Goal: Task Accomplishment & Management: Manage account settings

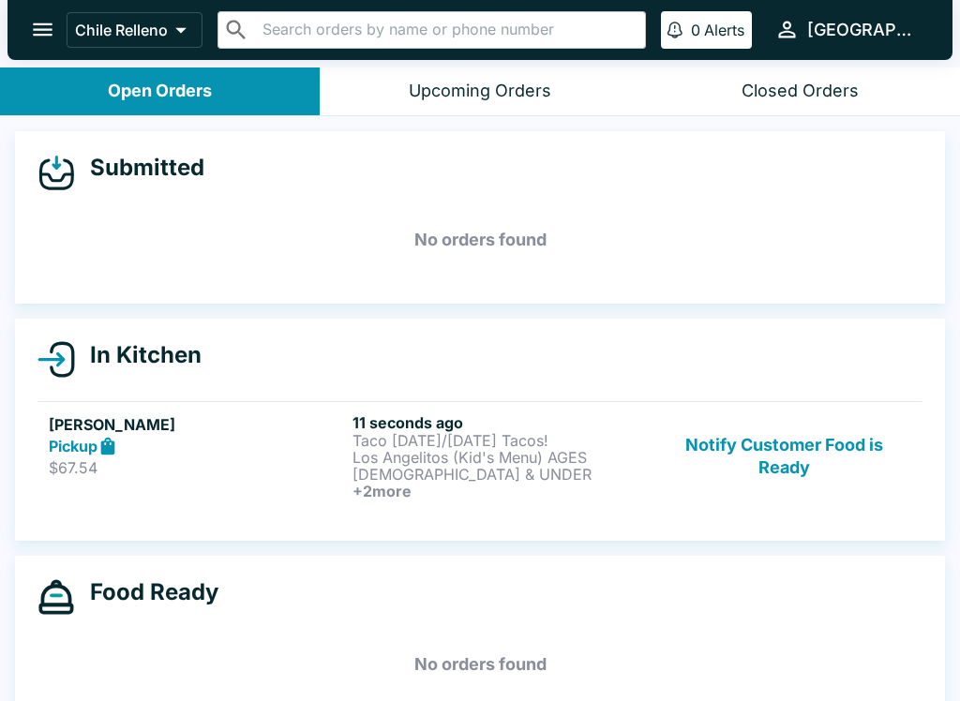
click at [579, 100] on button "Upcoming Orders" at bounding box center [480, 91] width 320 height 48
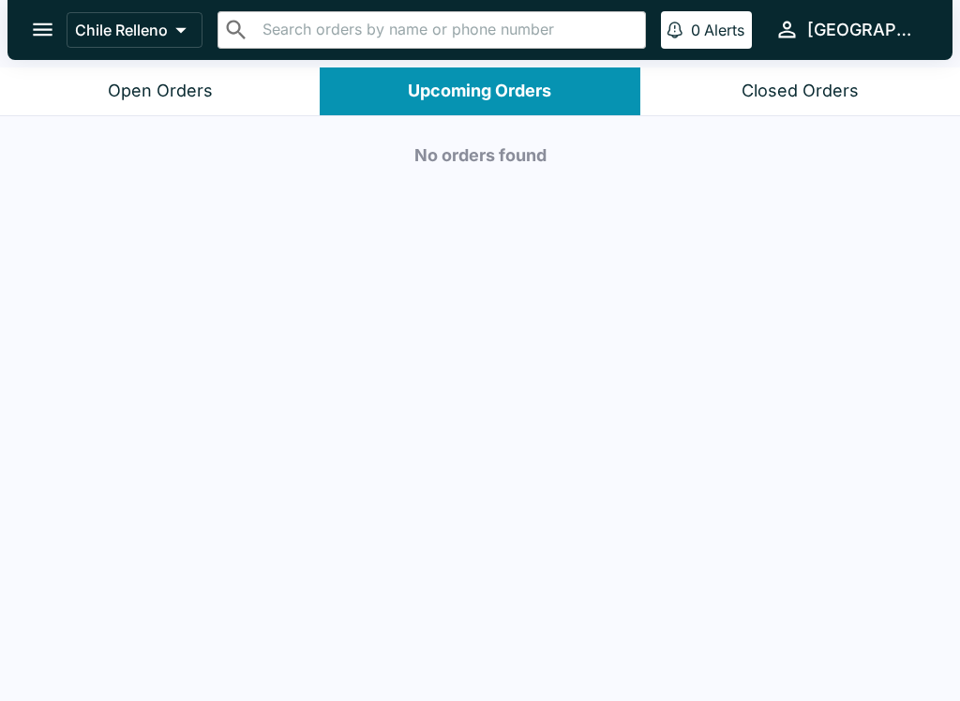
click at [851, 102] on button "Closed Orders" at bounding box center [800, 91] width 320 height 48
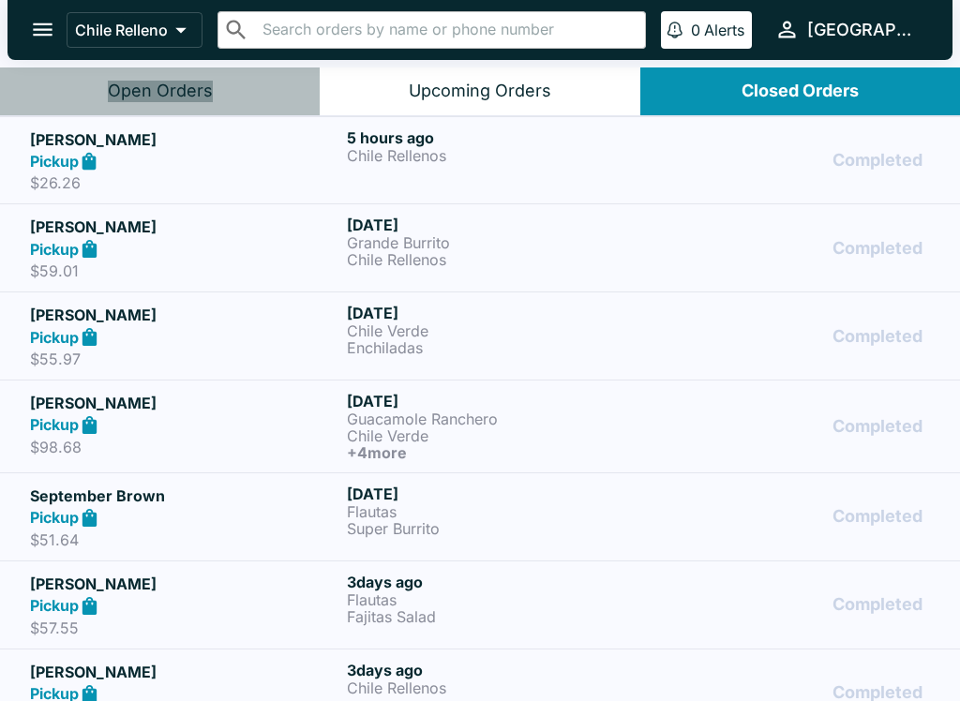
click at [212, 104] on button "Open Orders" at bounding box center [160, 91] width 320 height 48
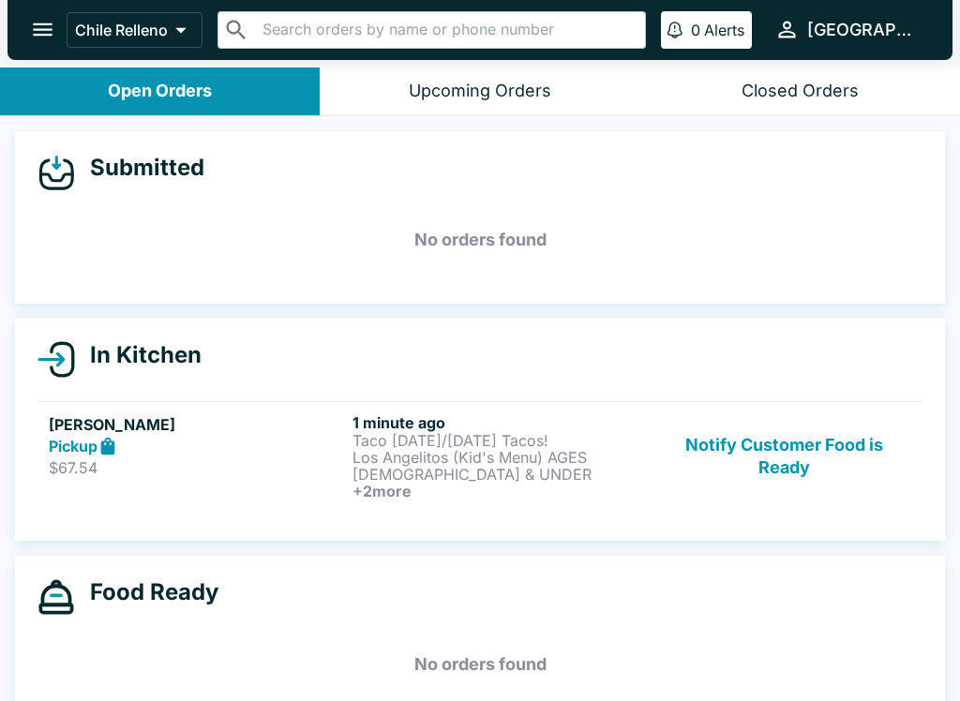
click at [401, 458] on p "Los Angelitos (Kid's Menu) AGES [DEMOGRAPHIC_DATA] & UNDER" at bounding box center [500, 466] width 296 height 34
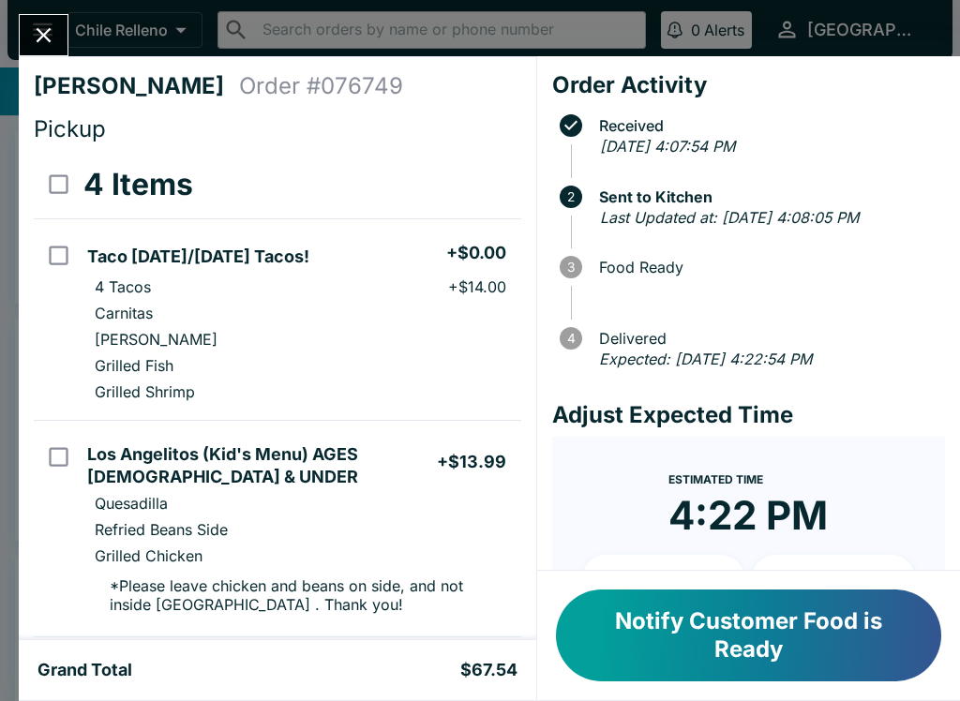
click at [53, 194] on input "select all" at bounding box center [58, 184] width 42 height 42
checkbox input "true"
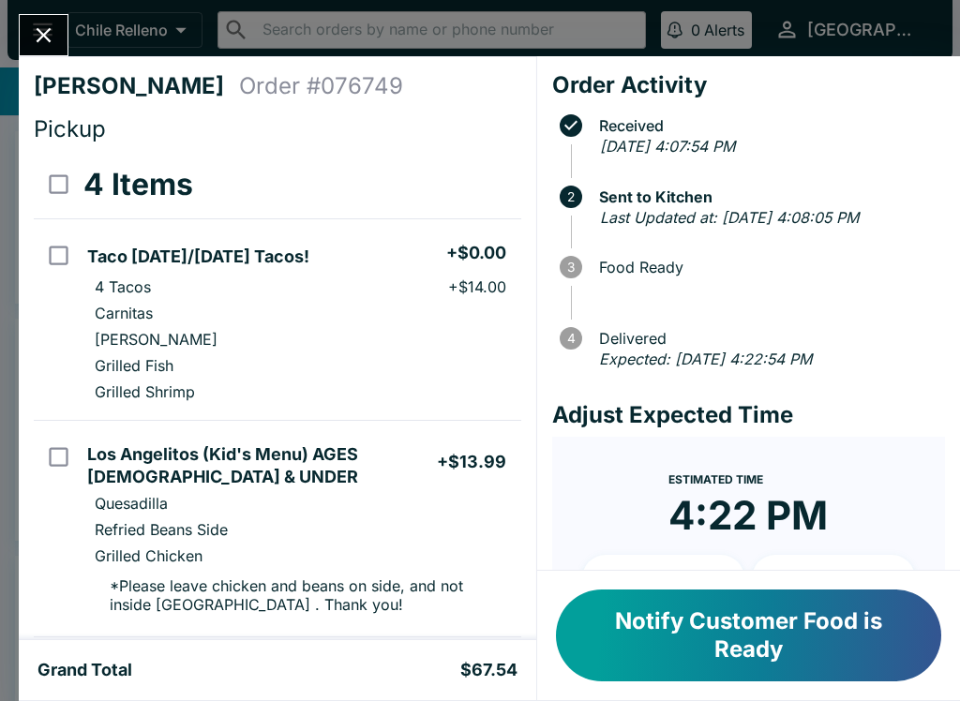
checkbox input "true"
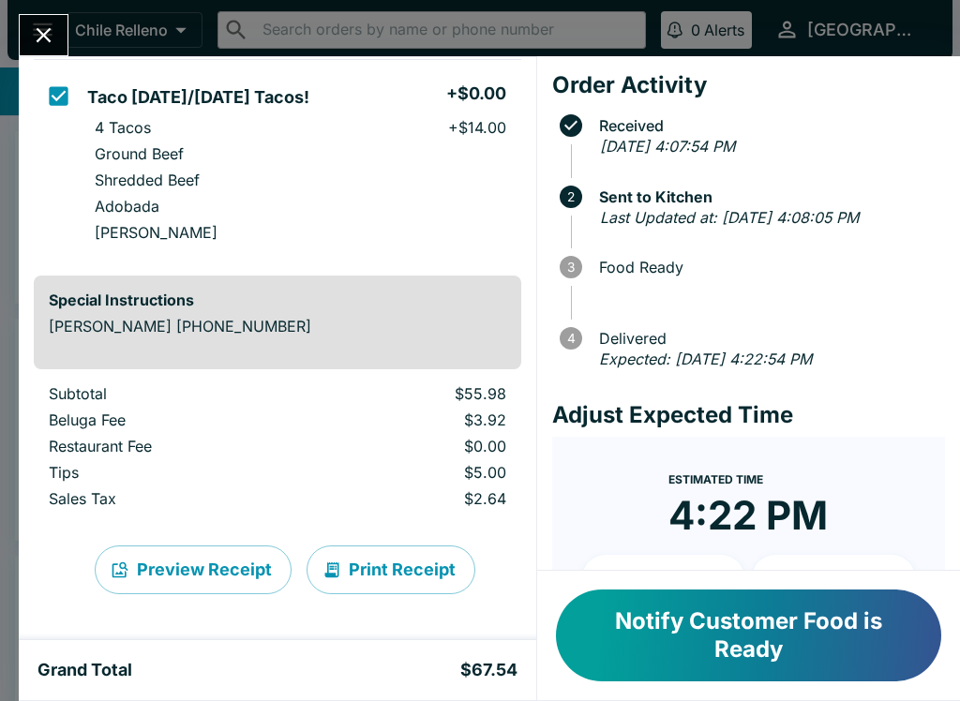
scroll to position [794, 0]
click at [409, 584] on button "Print Receipt" at bounding box center [390, 569] width 169 height 49
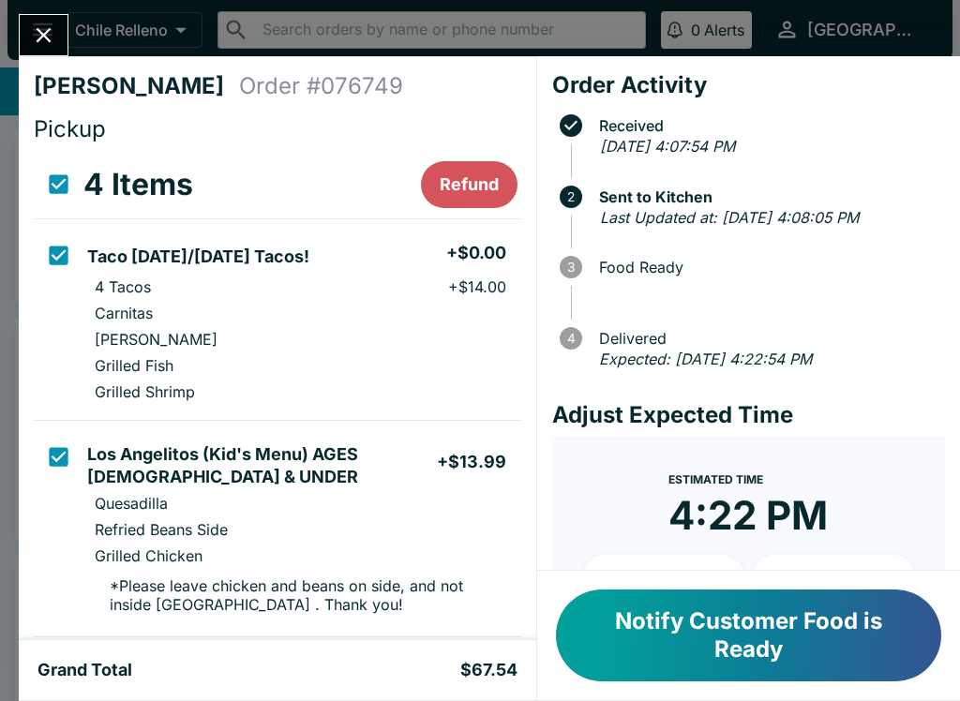
scroll to position [0, 0]
click at [53, 41] on icon "Close" at bounding box center [43, 34] width 25 height 25
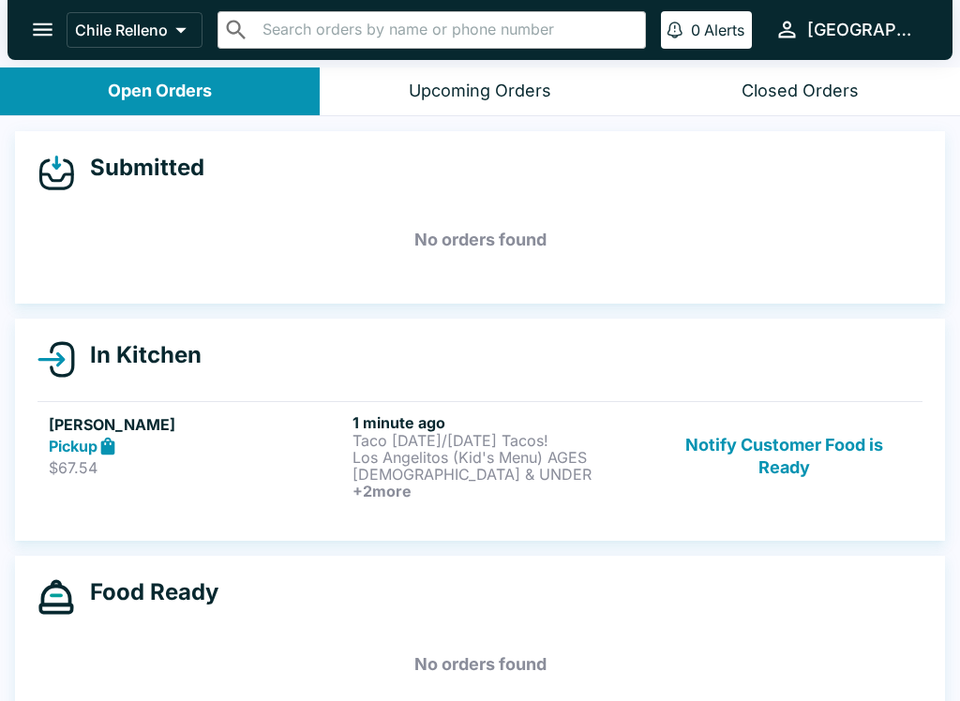
click at [52, 38] on icon "open drawer" at bounding box center [42, 29] width 25 height 25
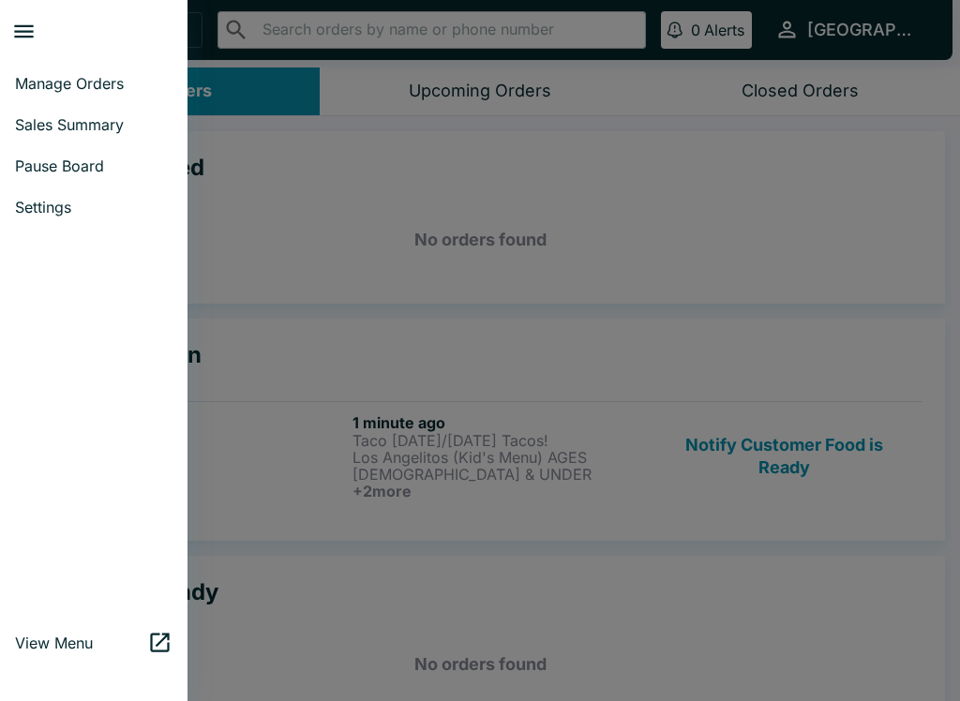
click at [95, 83] on span "Manage Orders" at bounding box center [93, 83] width 157 height 19
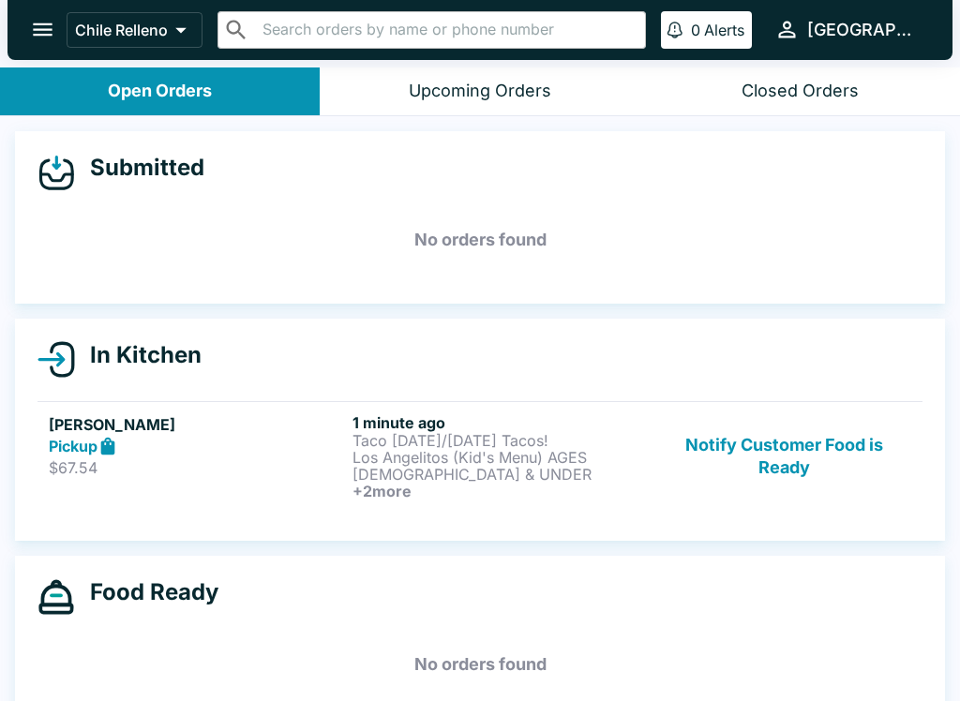
click at [45, 32] on icon "open drawer" at bounding box center [42, 29] width 25 height 25
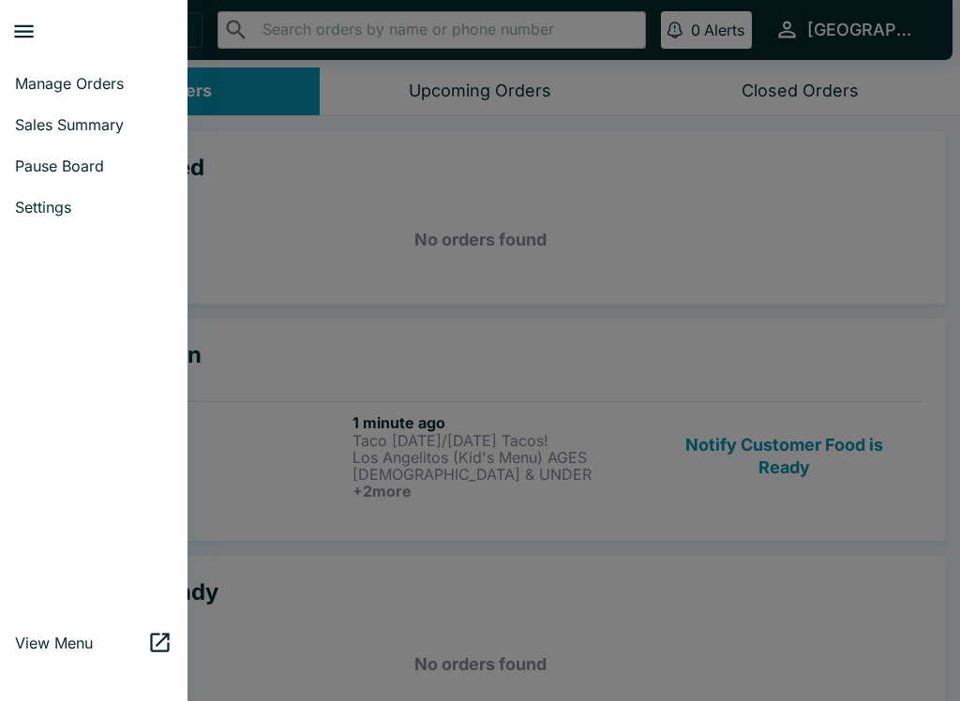
click at [82, 205] on span "Settings" at bounding box center [93, 207] width 157 height 19
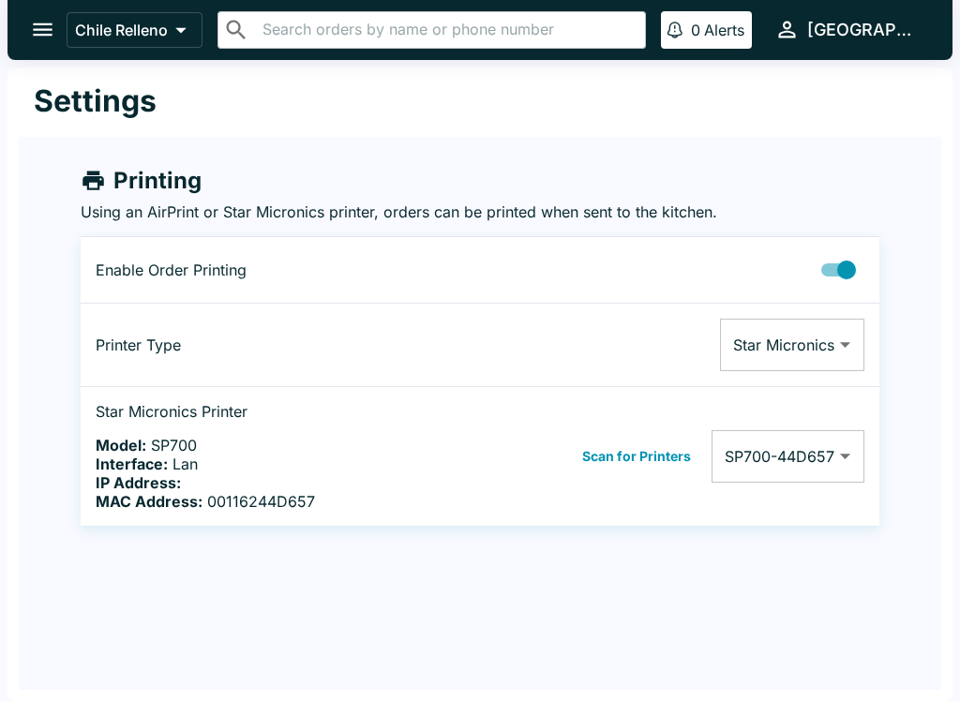
click at [843, 462] on body "Chile Relleno ​ ​ 0 Alerts chile Settings Printing Using an AirPrint or Star Mi…" at bounding box center [480, 350] width 960 height 701
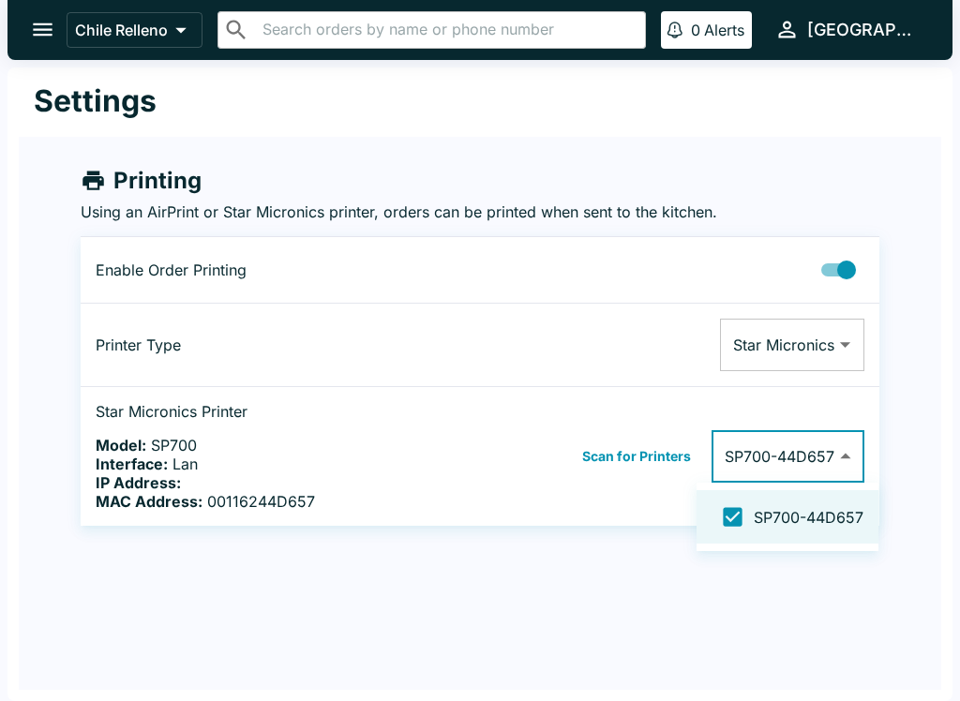
click at [828, 515] on span "SP700-44D657" at bounding box center [808, 517] width 110 height 19
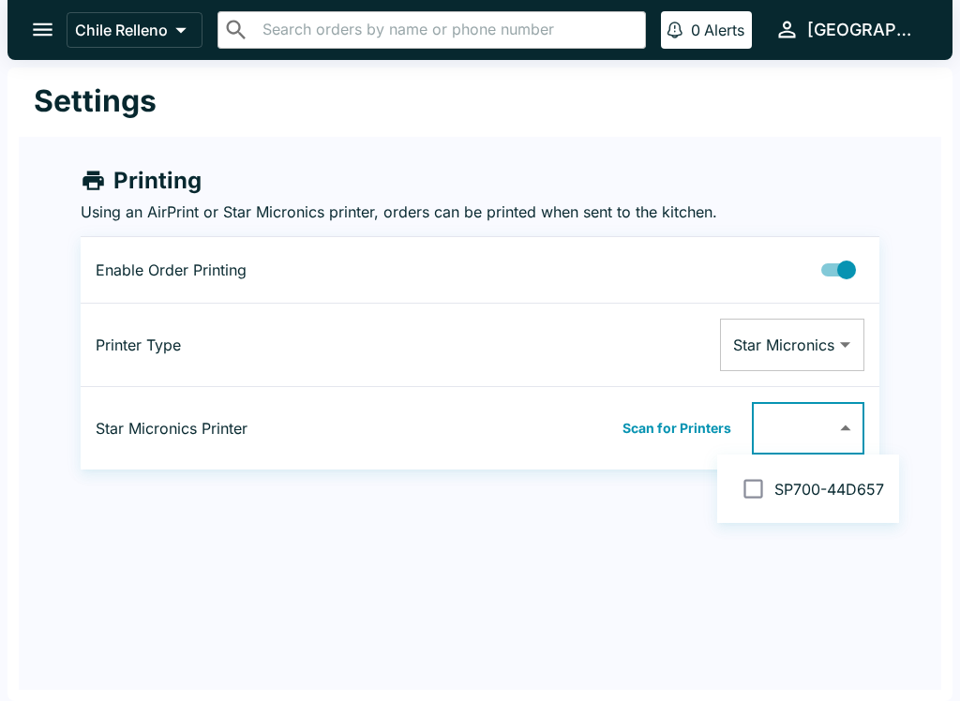
checkbox input "false"
click at [828, 492] on span "SP700-44D657" at bounding box center [829, 489] width 110 height 19
type input "00116244D657"
checkbox input "true"
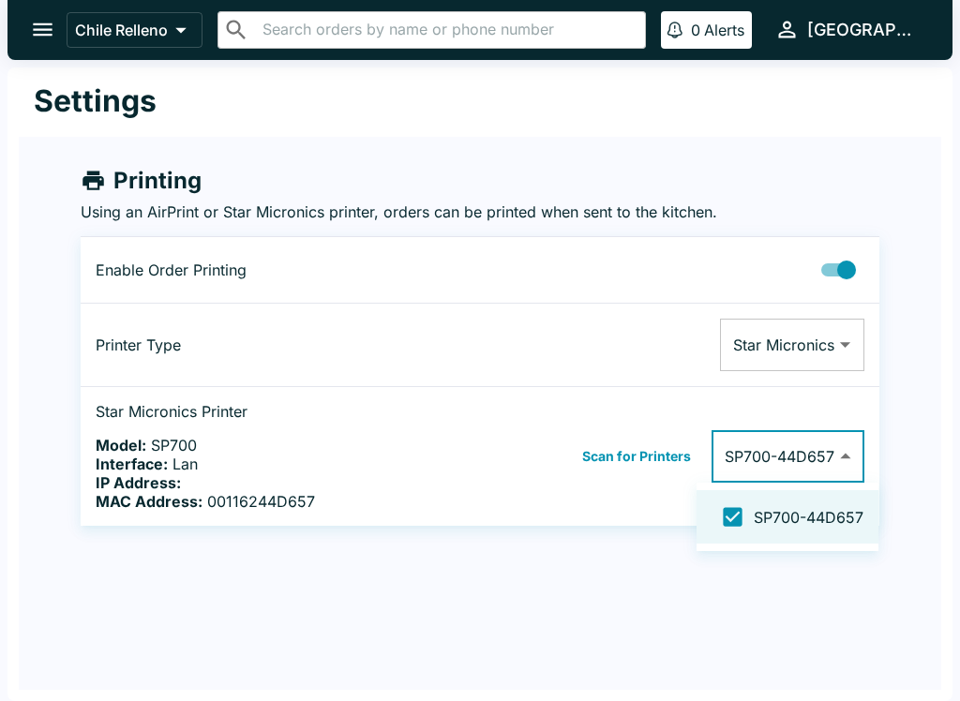
click at [675, 454] on div at bounding box center [480, 350] width 960 height 701
click at [662, 462] on button "Scan for Printers" at bounding box center [636, 456] width 120 height 28
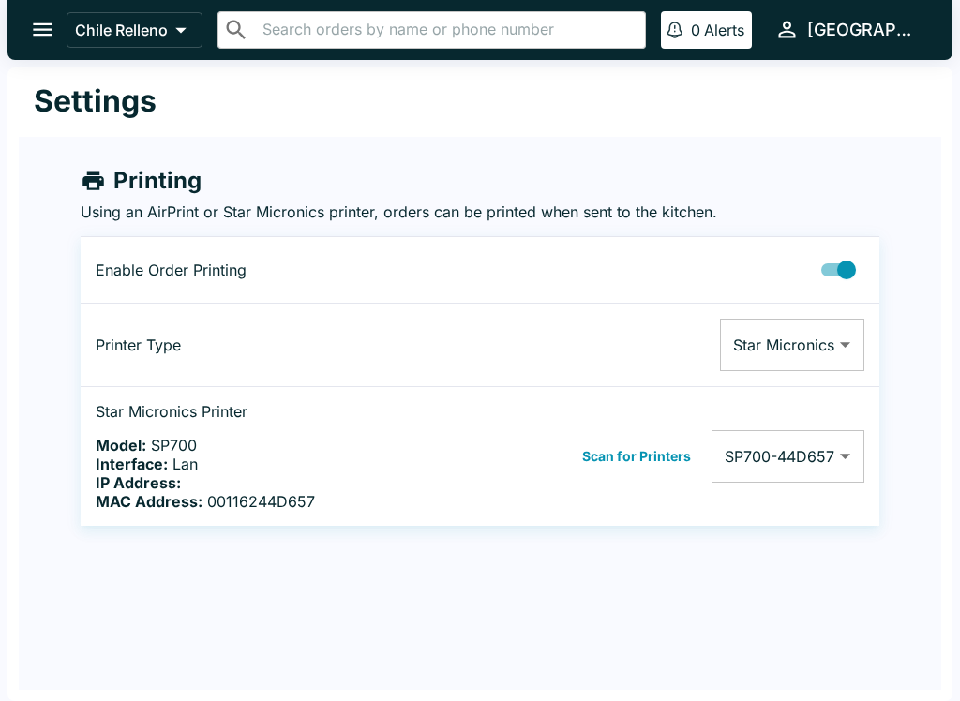
click at [848, 449] on body "Chile Relleno ​ ​ 0 Alerts chile Settings Printing Using an AirPrint or Star Mi…" at bounding box center [480, 350] width 960 height 701
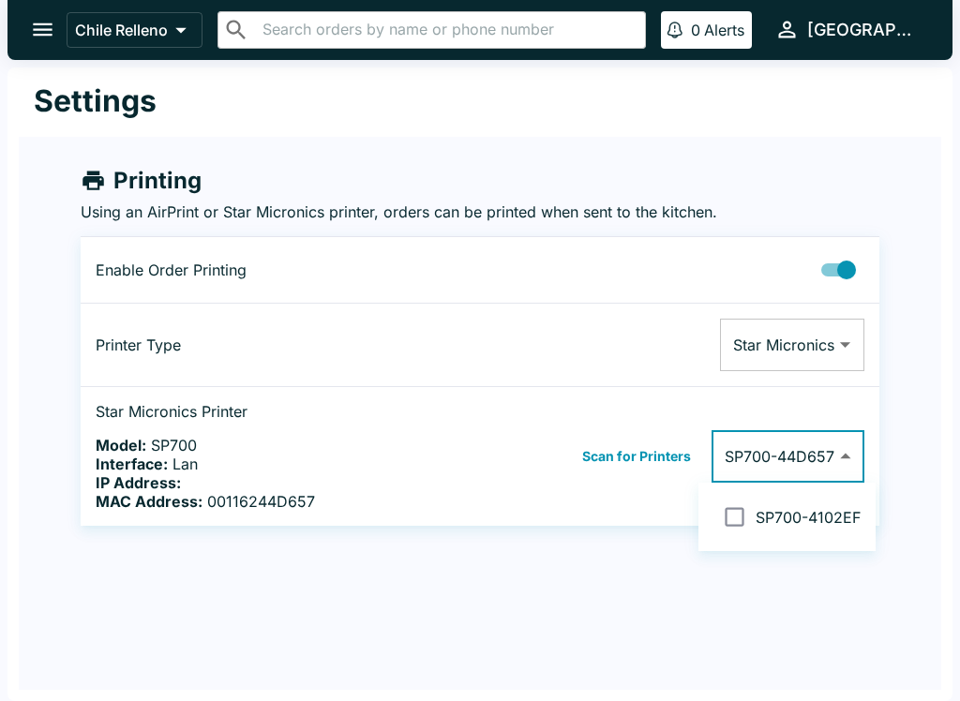
click at [745, 517] on input "checkbox" at bounding box center [734, 517] width 42 height 42
checkbox input "false"
type input "00116244D657,0011624102EF"
checkbox input "true"
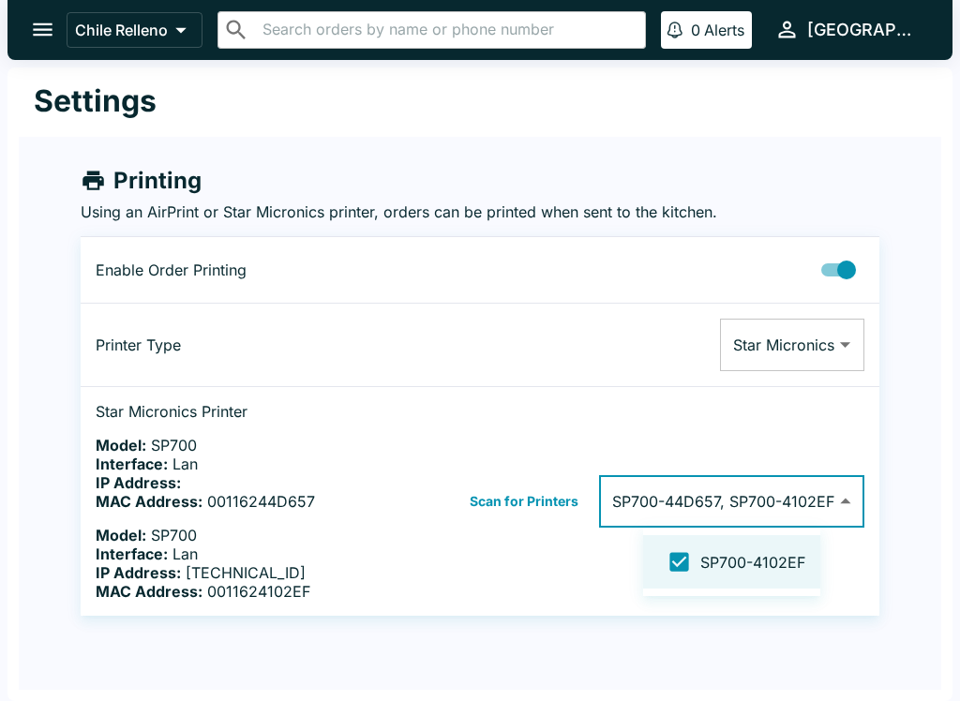
click at [916, 561] on div at bounding box center [480, 350] width 960 height 701
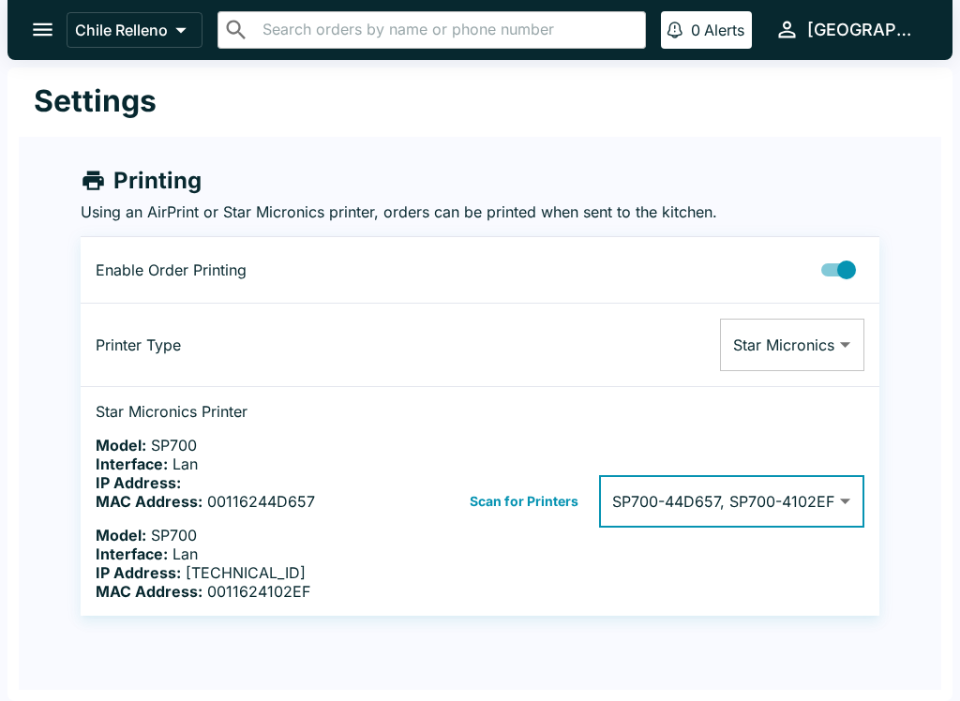
click at [50, 46] on button "open drawer" at bounding box center [43, 30] width 48 height 48
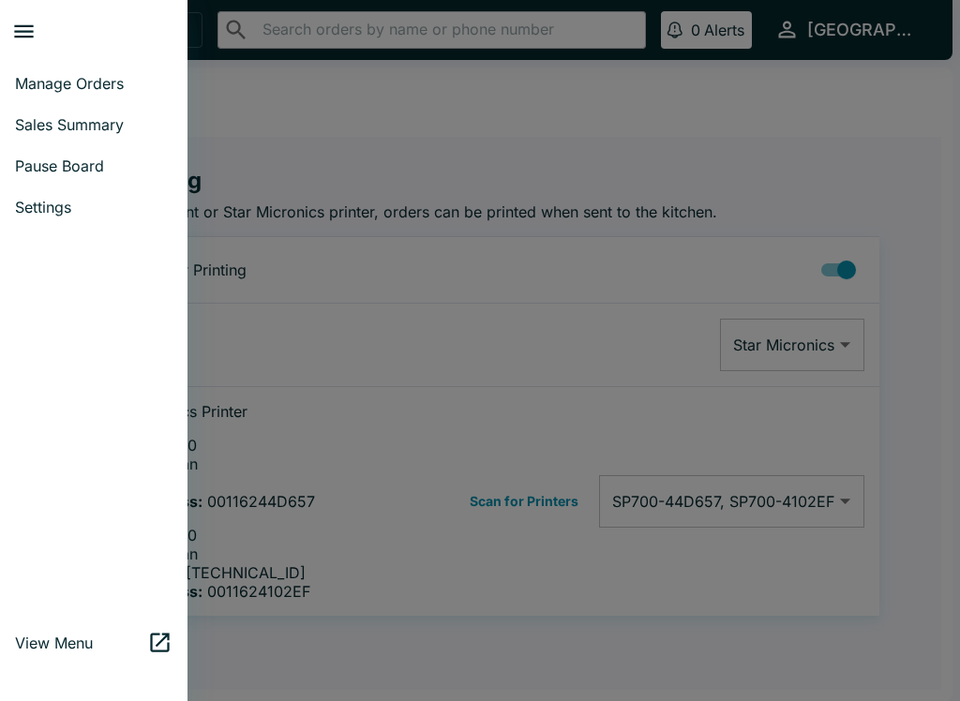
click at [85, 101] on link "Manage Orders" at bounding box center [93, 83] width 187 height 41
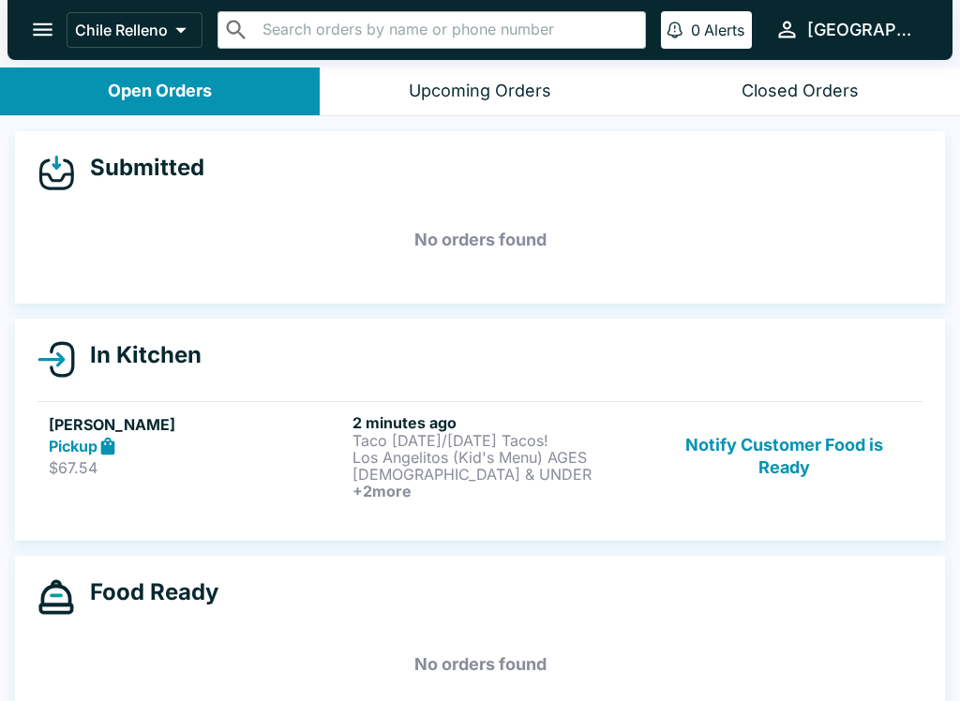
click at [321, 446] on div "Pickup" at bounding box center [197, 447] width 296 height 22
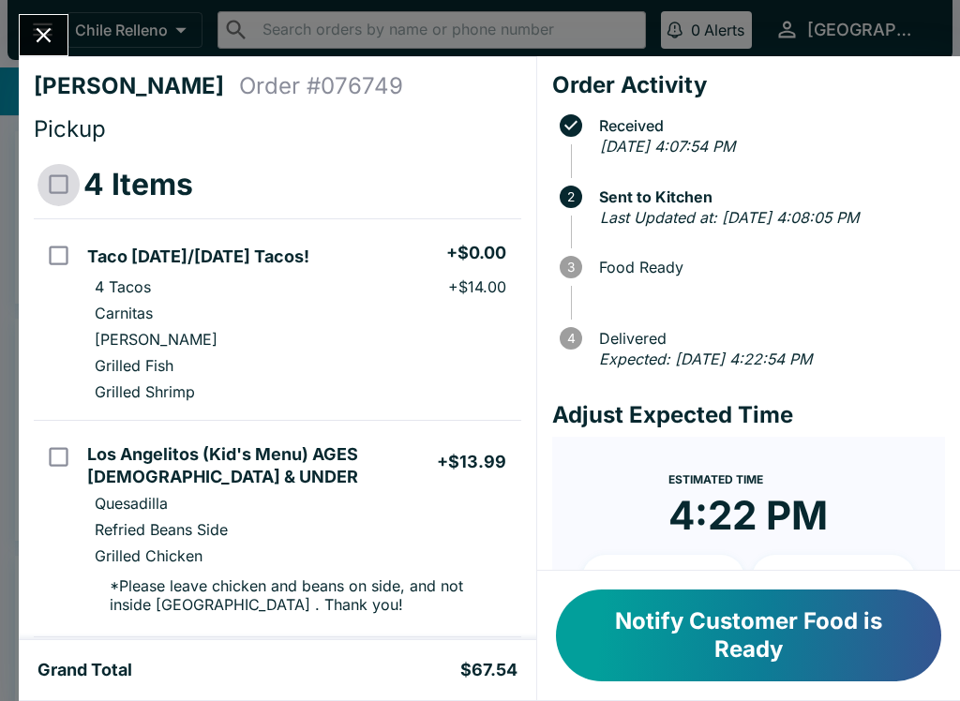
click at [66, 176] on input "select all" at bounding box center [58, 184] width 42 height 42
checkbox input "true"
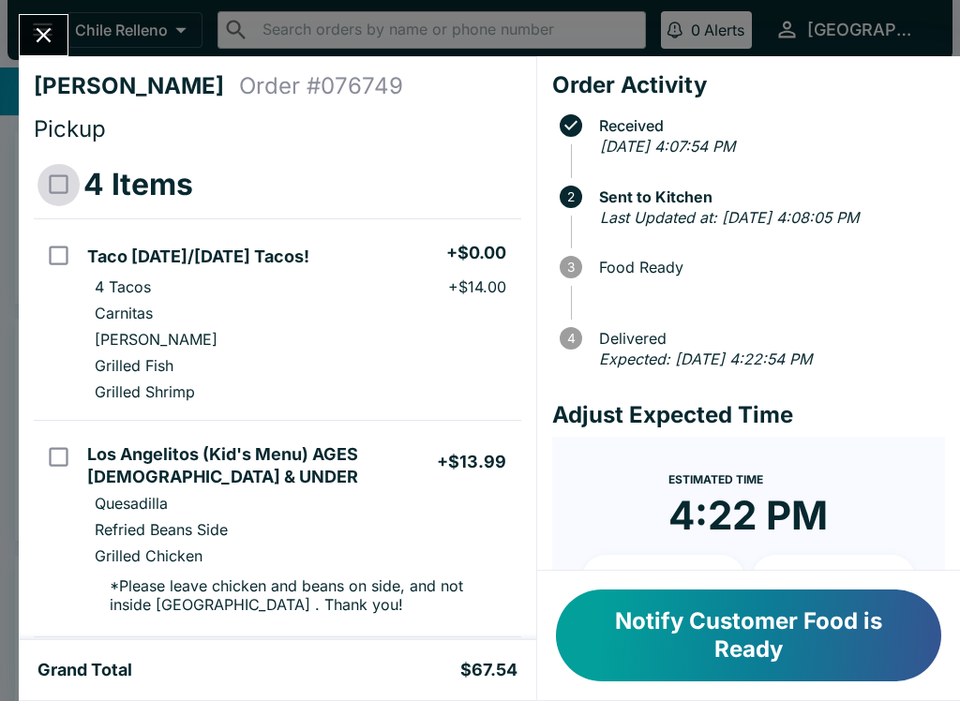
checkbox input "true"
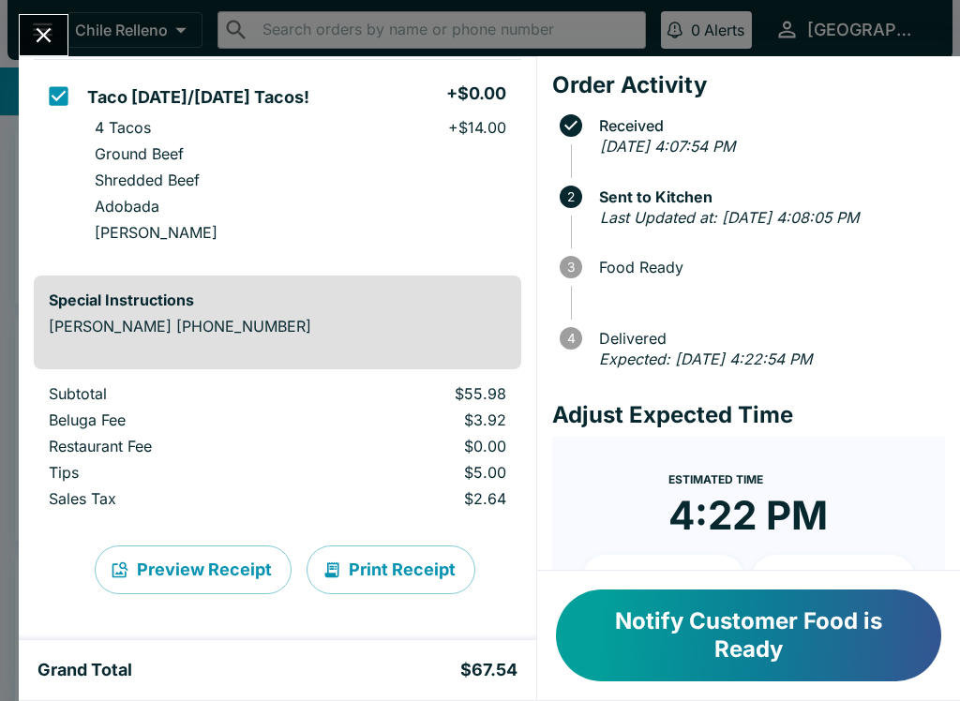
scroll to position [794, 0]
click at [377, 565] on button "Print Receipt" at bounding box center [390, 569] width 169 height 49
click at [52, 46] on icon "Close" at bounding box center [43, 34] width 25 height 25
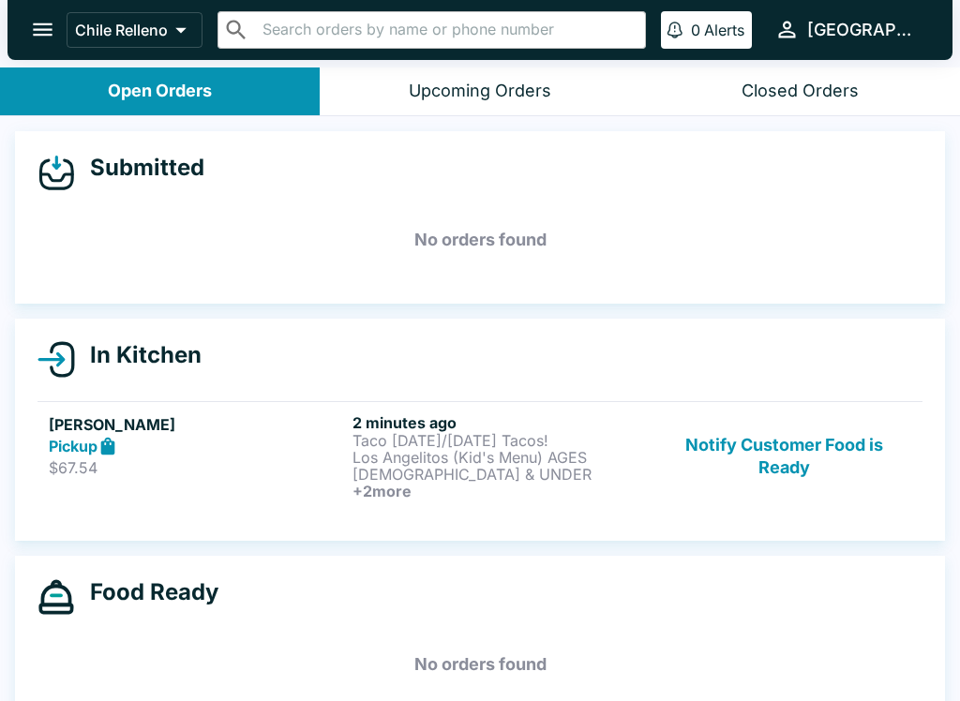
click at [411, 446] on p "Taco [DATE]/[DATE] Tacos!" at bounding box center [500, 440] width 296 height 17
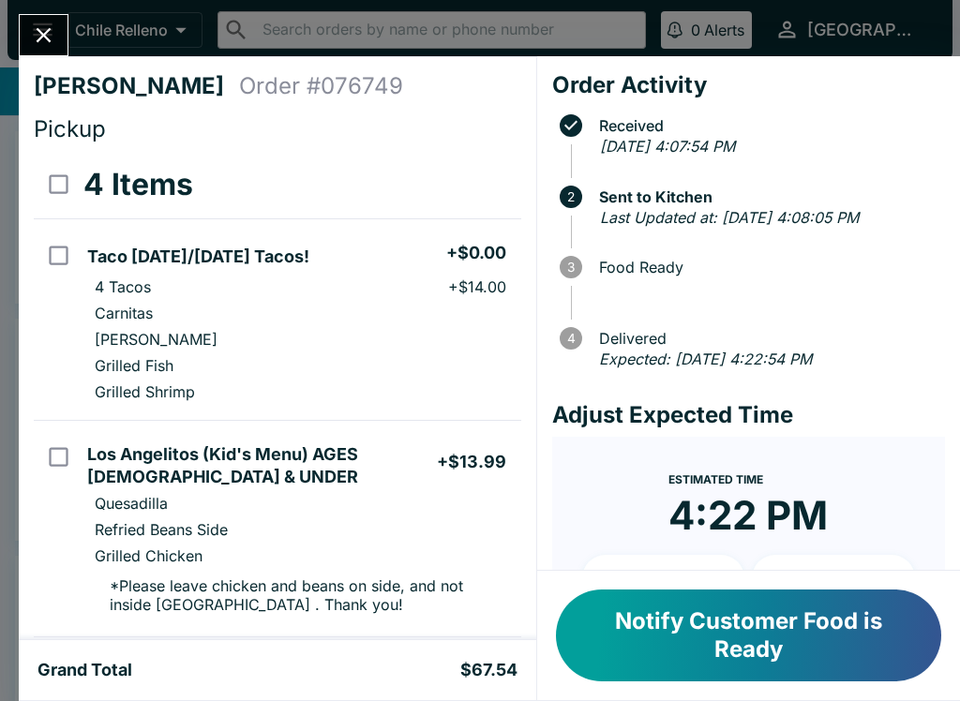
click at [58, 187] on input "select all" at bounding box center [58, 184] width 42 height 42
checkbox input "true"
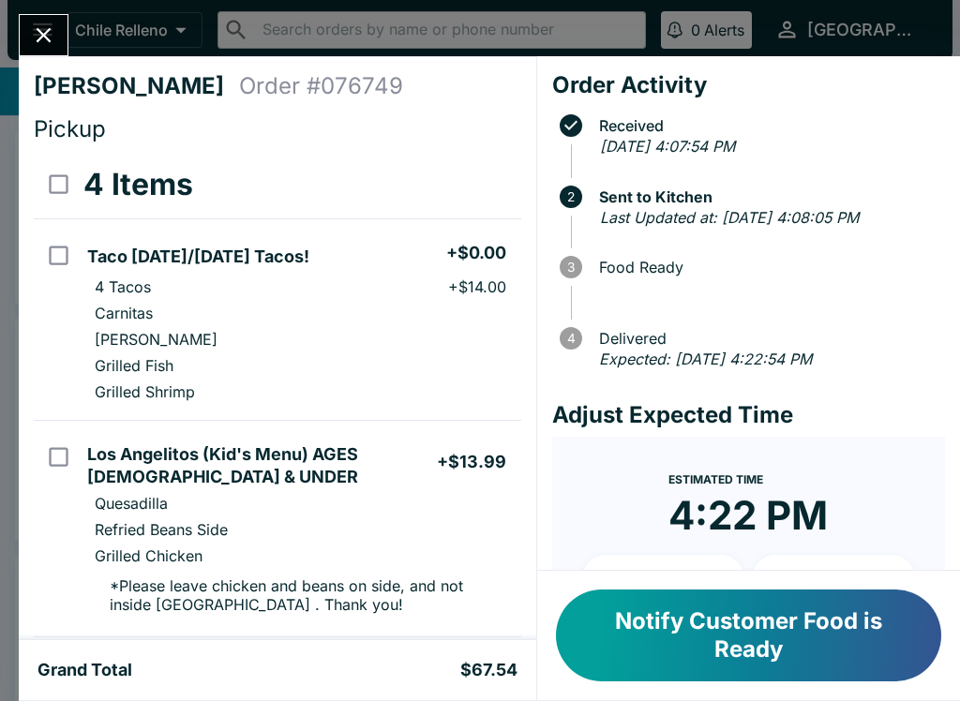
checkbox input "true"
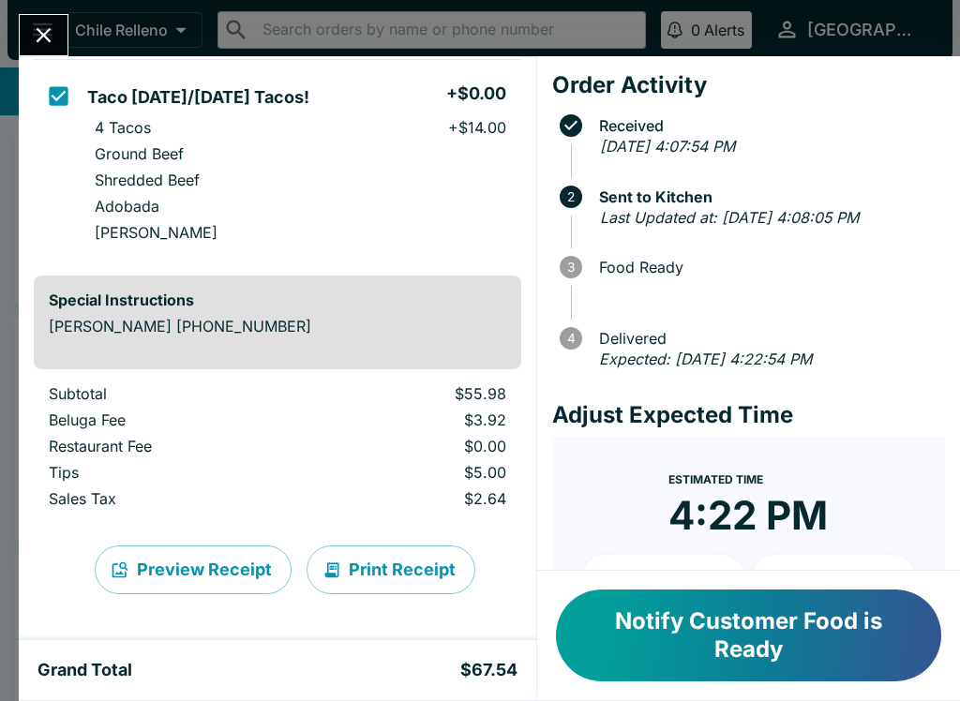
click at [417, 565] on button "Print Receipt" at bounding box center [390, 569] width 169 height 49
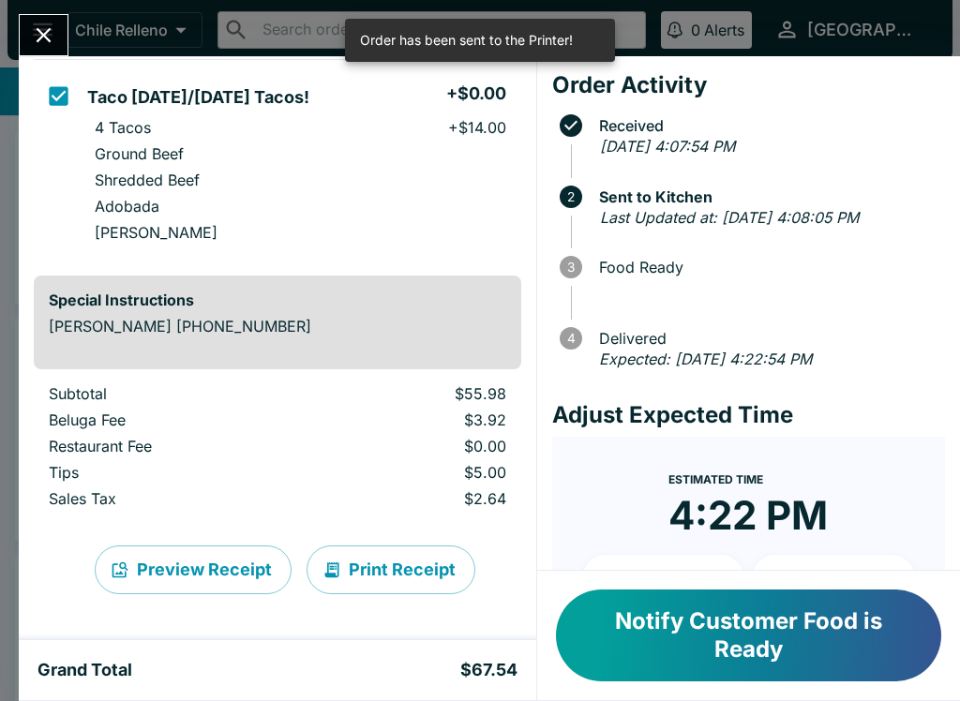
scroll to position [794, 0]
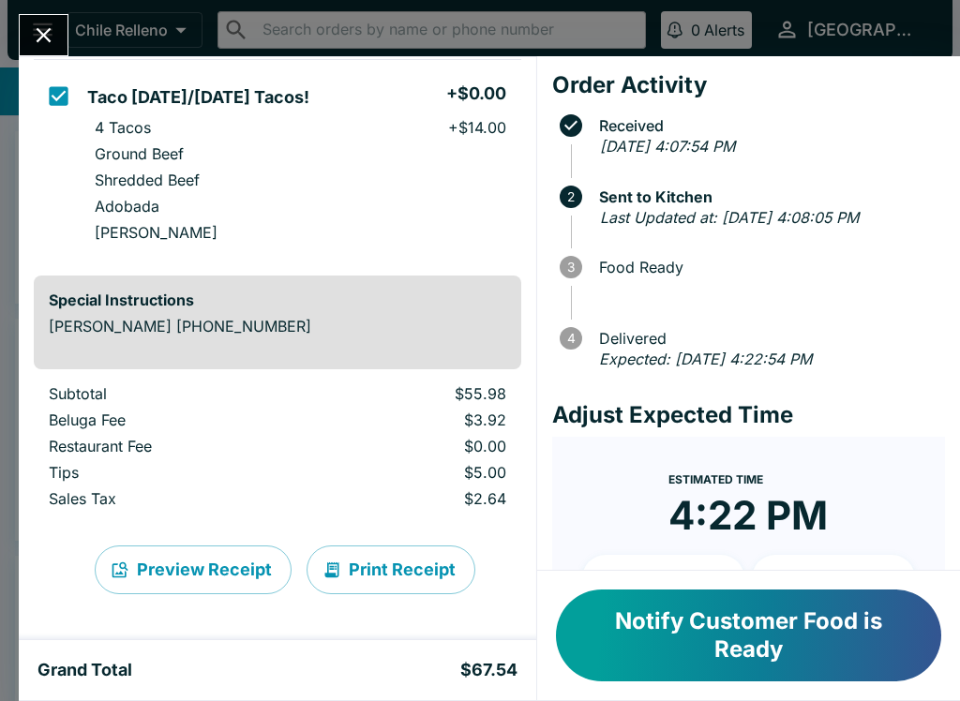
click at [38, 17] on button "Close" at bounding box center [44, 35] width 48 height 40
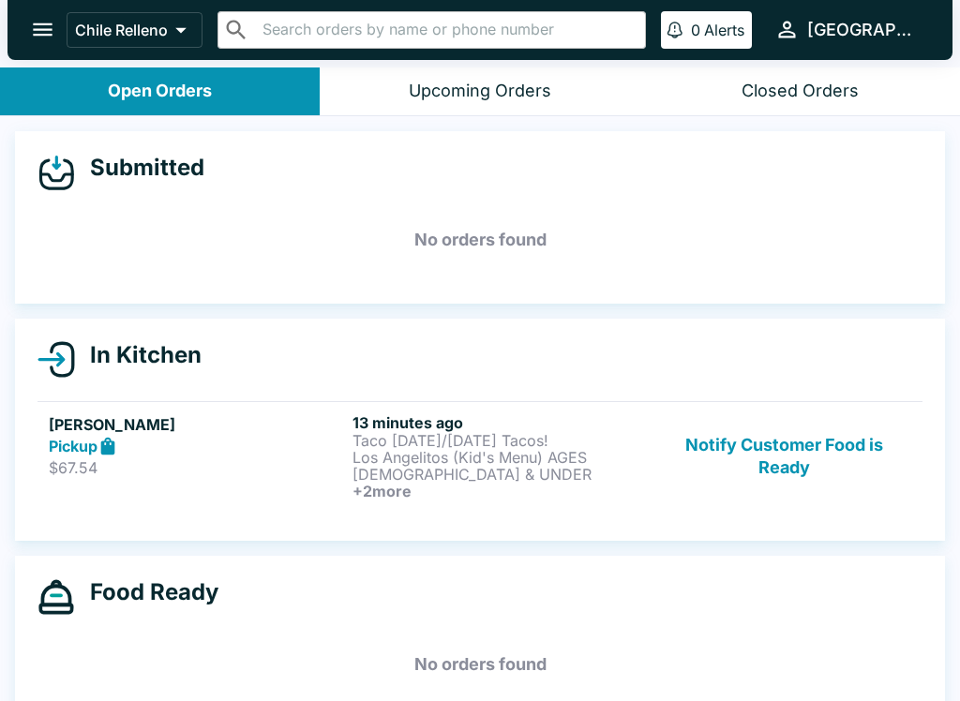
click at [803, 448] on button "Notify Customer Food is Ready" at bounding box center [784, 456] width 254 height 86
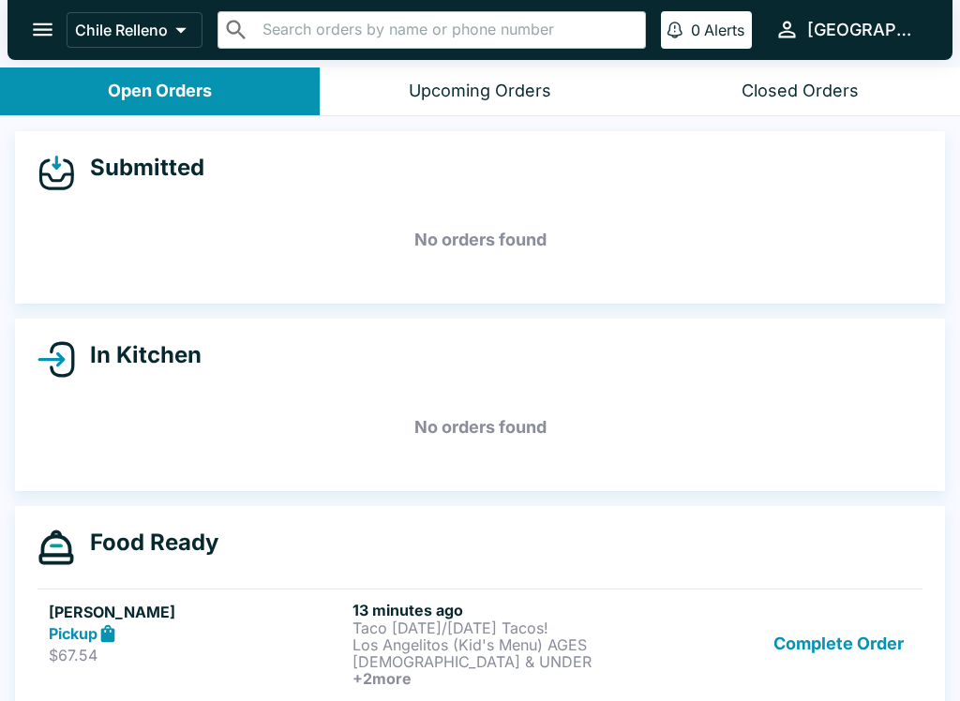
click at [874, 658] on button "Complete Order" at bounding box center [838, 644] width 145 height 86
